Goal: Task Accomplishment & Management: Complete application form

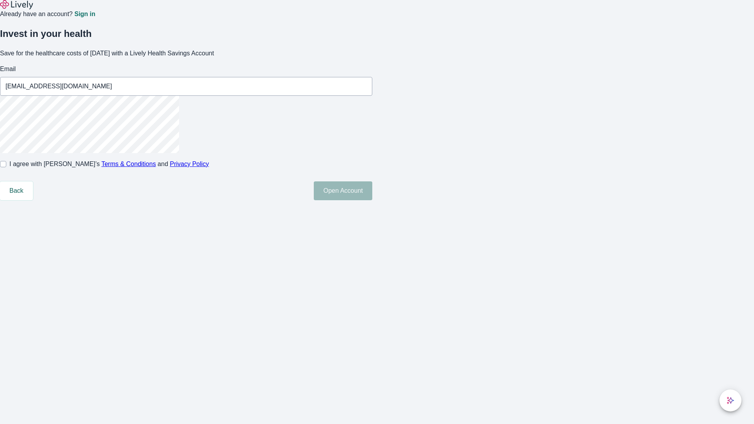
click at [6, 167] on input "I agree with Lively’s Terms & Conditions and Privacy Policy" at bounding box center [3, 164] width 6 height 6
checkbox input "true"
click at [372, 200] on button "Open Account" at bounding box center [343, 190] width 58 height 19
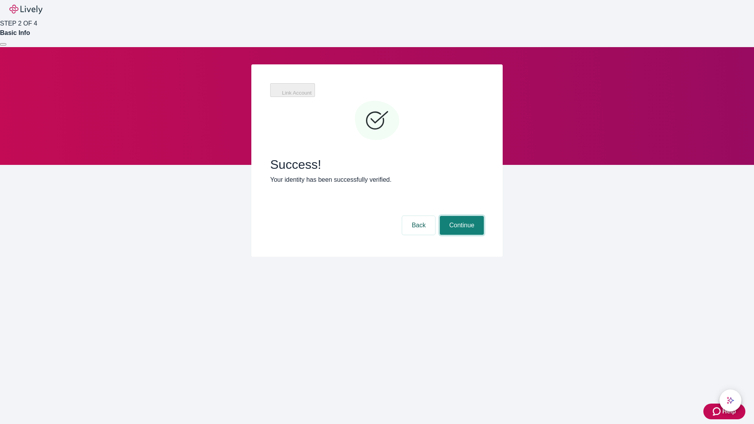
click at [461, 216] on button "Continue" at bounding box center [462, 225] width 44 height 19
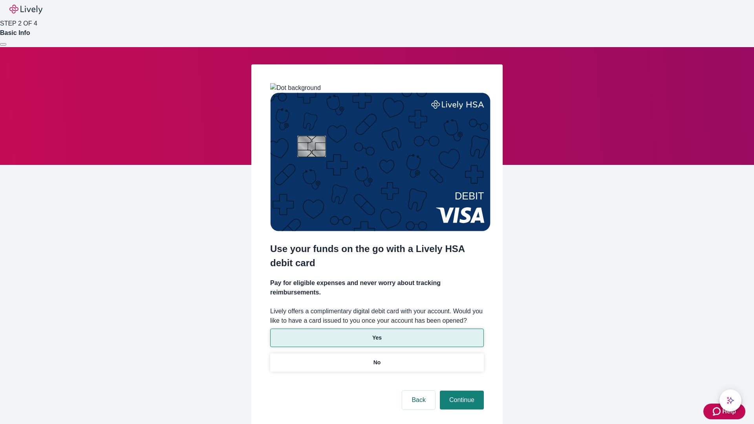
click at [377, 334] on p "Yes" at bounding box center [376, 338] width 9 height 8
click at [461, 391] on button "Continue" at bounding box center [462, 400] width 44 height 19
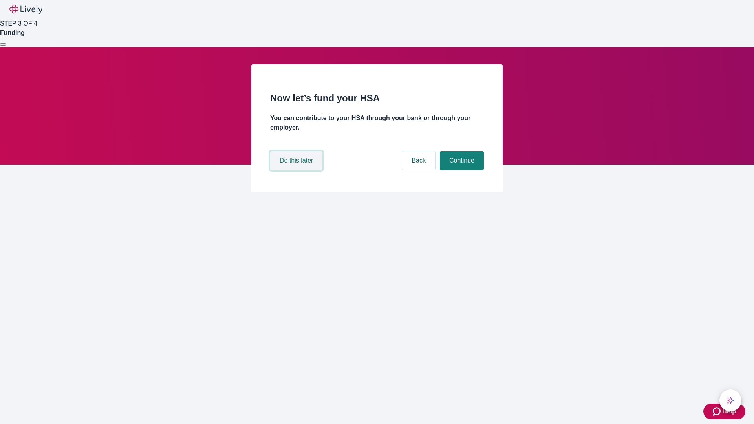
click at [297, 170] on button "Do this later" at bounding box center [296, 160] width 52 height 19
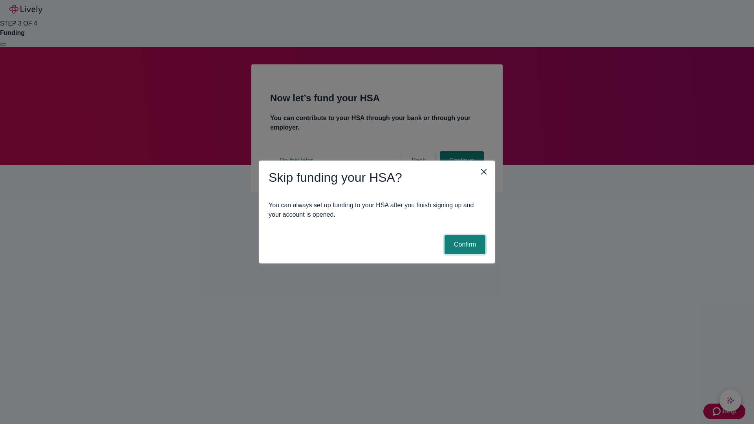
click at [464, 245] on button "Confirm" at bounding box center [464, 244] width 41 height 19
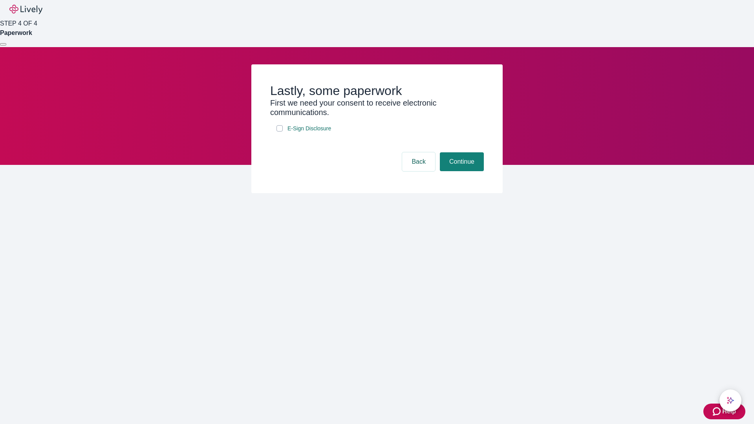
click at [280, 132] on input "E-Sign Disclosure" at bounding box center [279, 128] width 6 height 6
checkbox input "true"
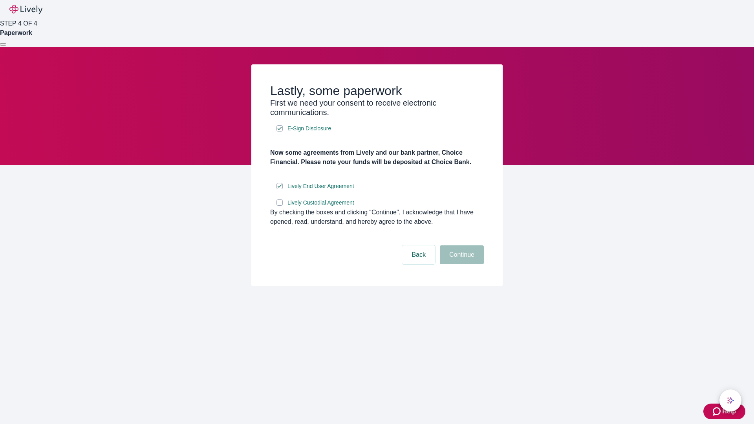
click at [280, 206] on input "Lively Custodial Agreement" at bounding box center [279, 202] width 6 height 6
checkbox input "true"
click at [461, 264] on button "Continue" at bounding box center [462, 254] width 44 height 19
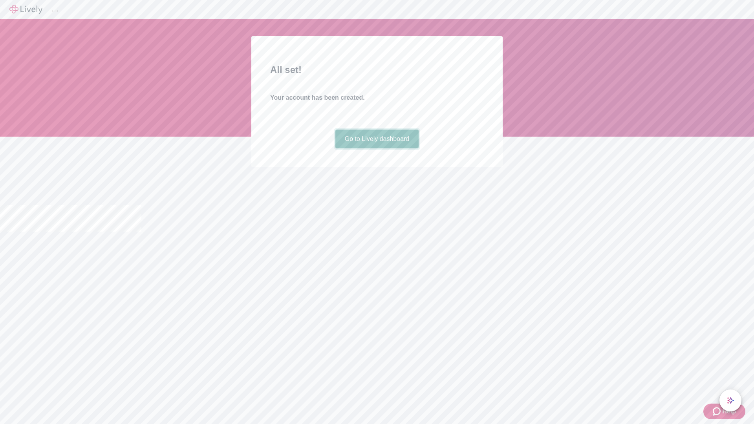
click at [377, 148] on link "Go to Lively dashboard" at bounding box center [377, 139] width 84 height 19
